Goal: Task Accomplishment & Management: Manage account settings

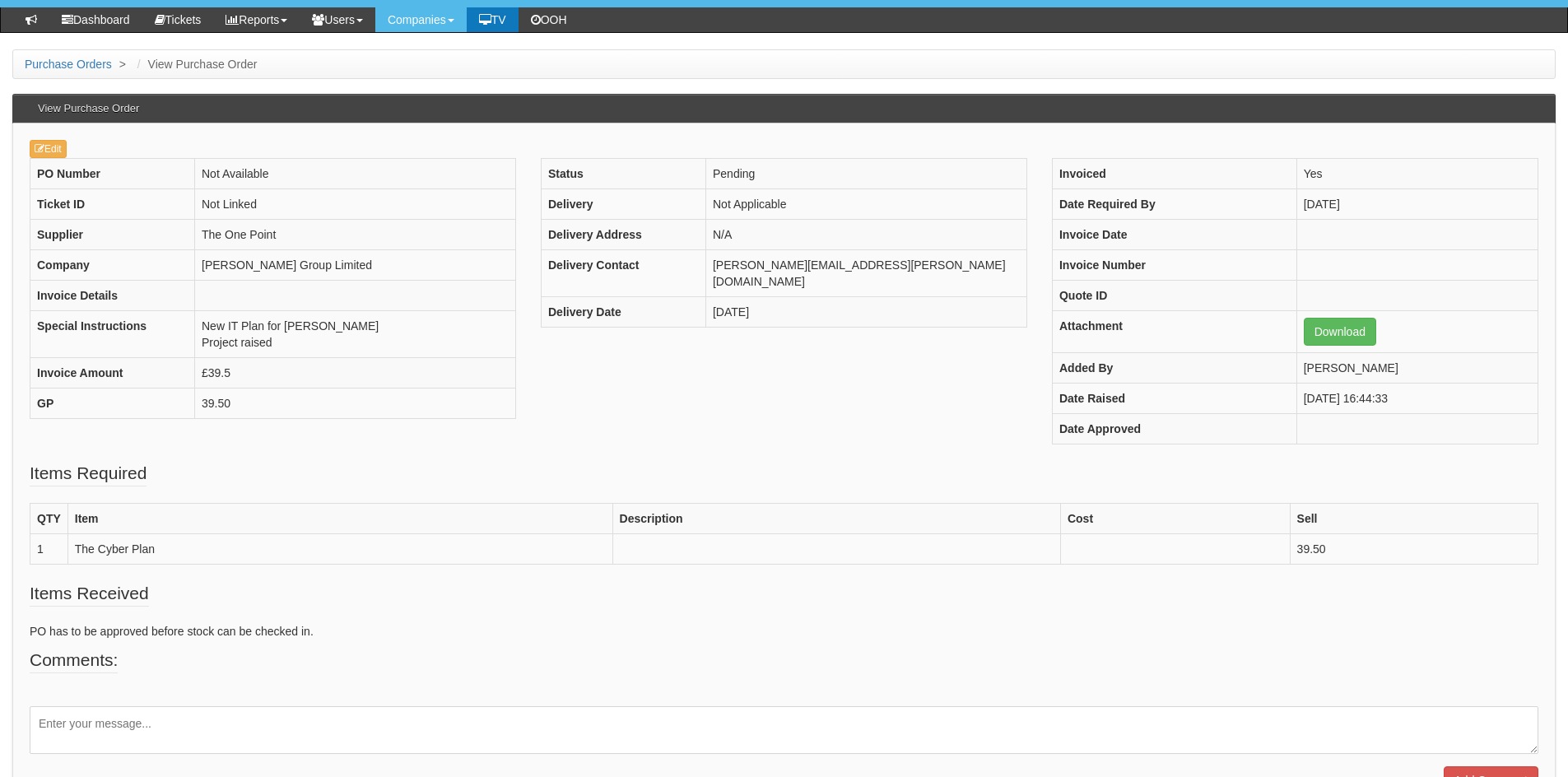
scroll to position [120, 0]
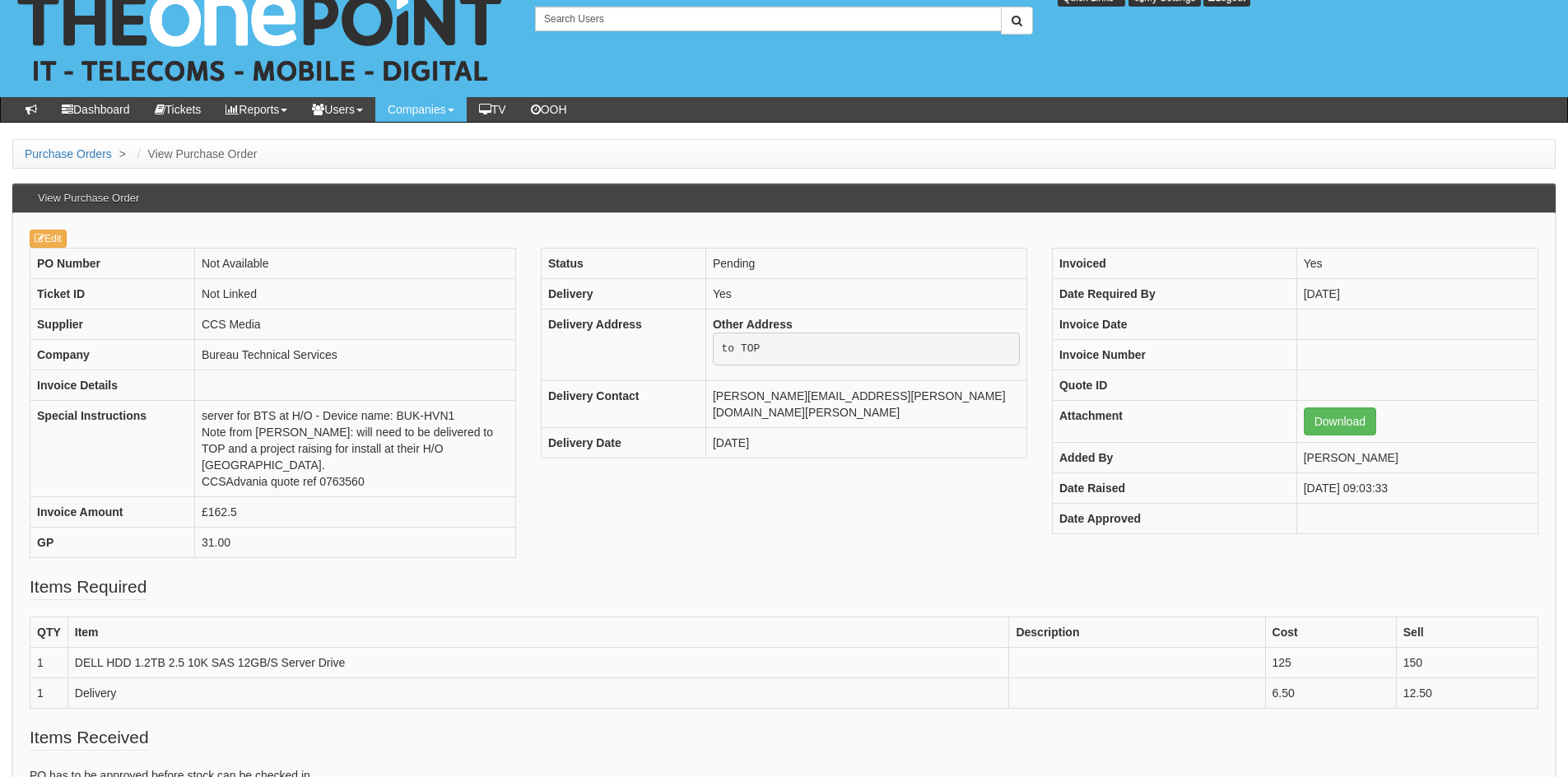
scroll to position [43, 0]
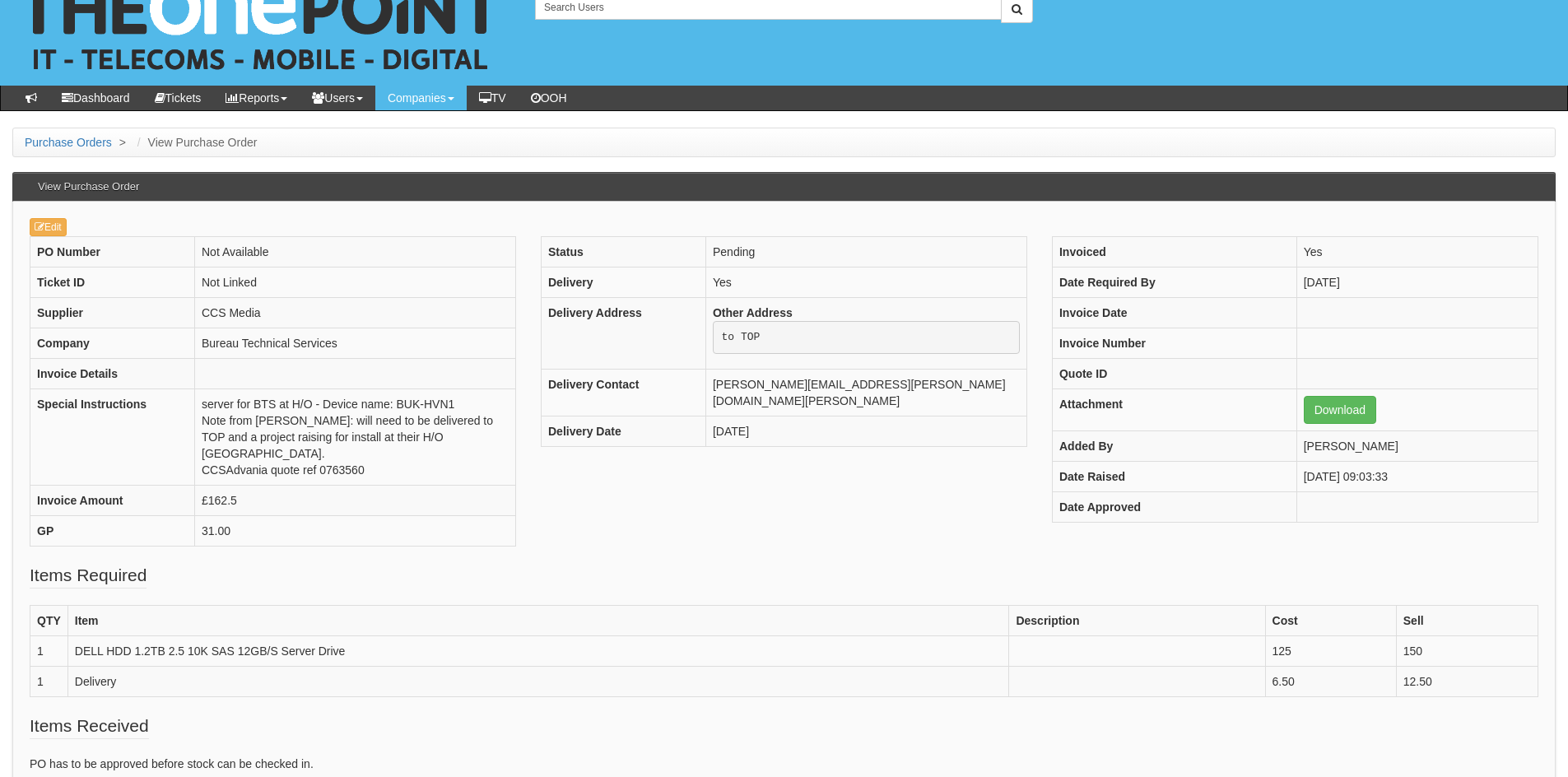
drag, startPoint x: 472, startPoint y: 626, endPoint x: 17, endPoint y: 633, distance: 455.1
click at [17, 636] on div "Edit PO Number Not Available Ticket ID Not Linked Supplier CCS Media Company Bu…" at bounding box center [784, 572] width 1544 height 743
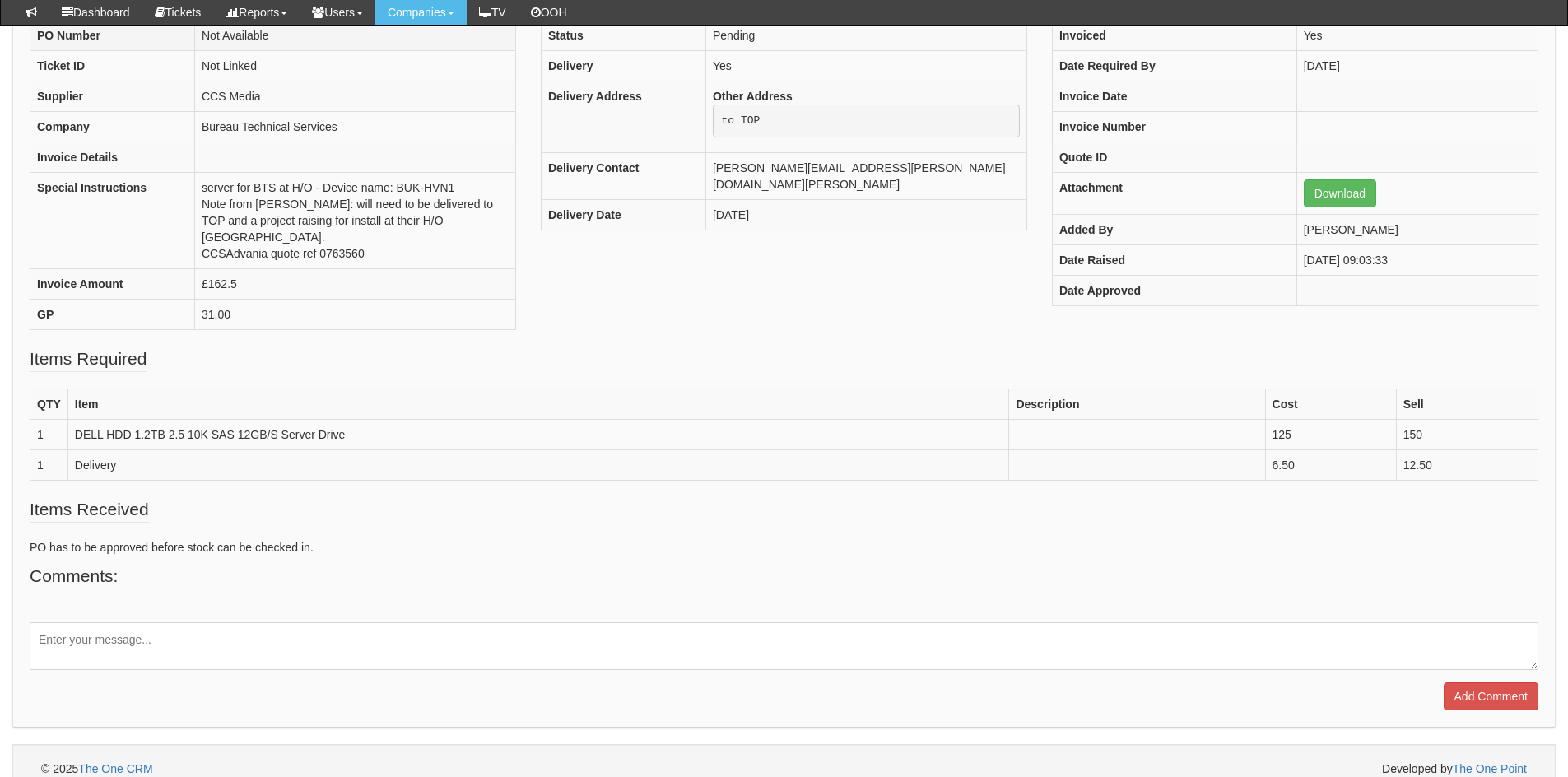
scroll to position [217, 0]
